Goal: Task Accomplishment & Management: Manage account settings

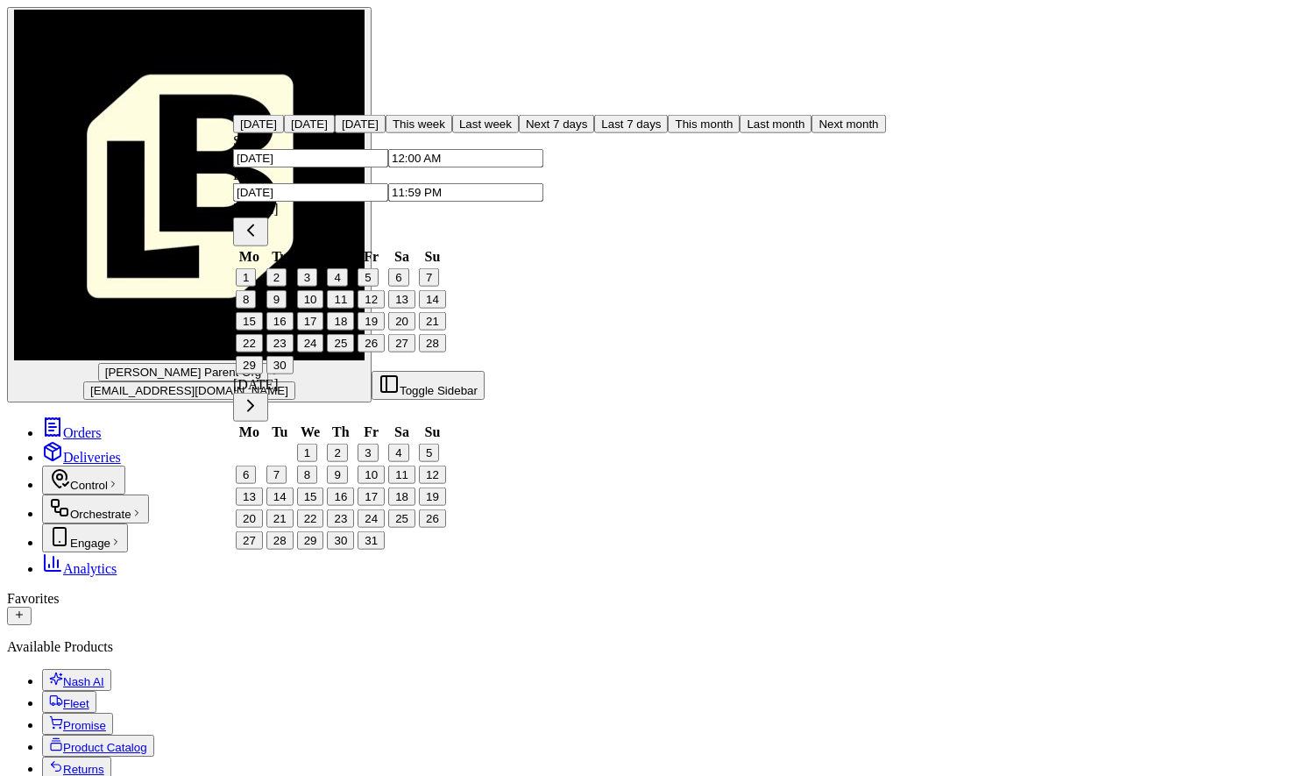
click at [354, 330] on button "18" at bounding box center [340, 321] width 27 height 18
type input "[DATE]"
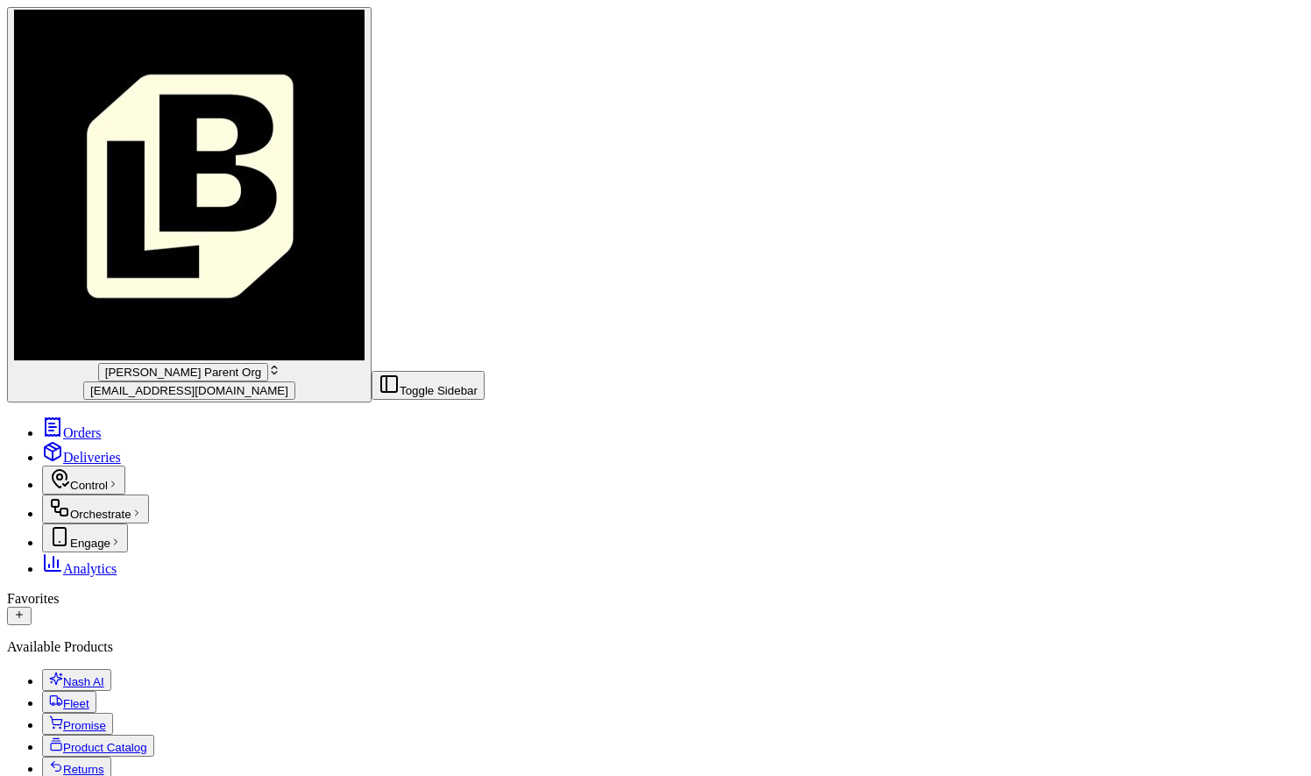
scroll to position [164, 0]
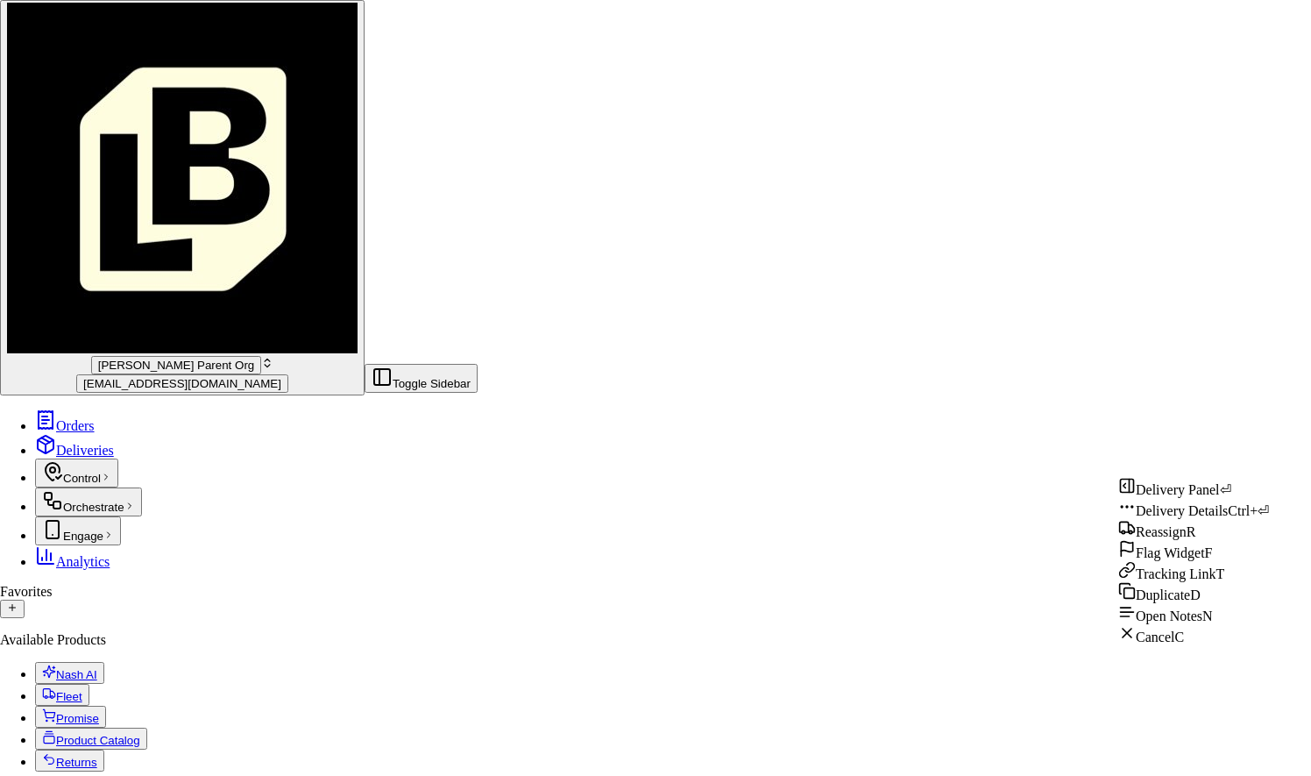
click at [1209, 514] on div "Delivery Details Ctrl+⏎" at bounding box center [1193, 508] width 151 height 21
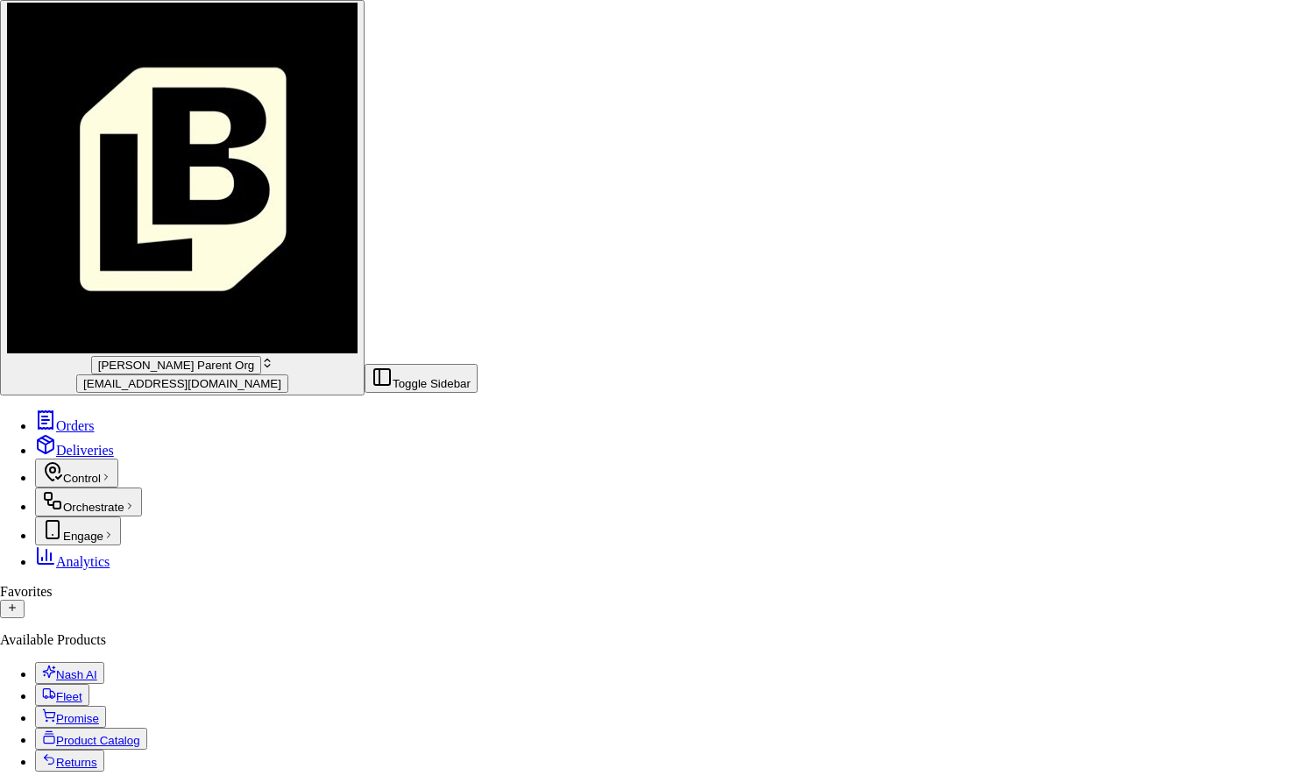
drag, startPoint x: 910, startPoint y: 220, endPoint x: 694, endPoint y: 84, distance: 254.8
type textarea "Chicken Pad Thai(2) - $11.79 NEW! Firecra"
drag, startPoint x: 784, startPoint y: 144, endPoint x: 691, endPoint y: 117, distance: 96.6
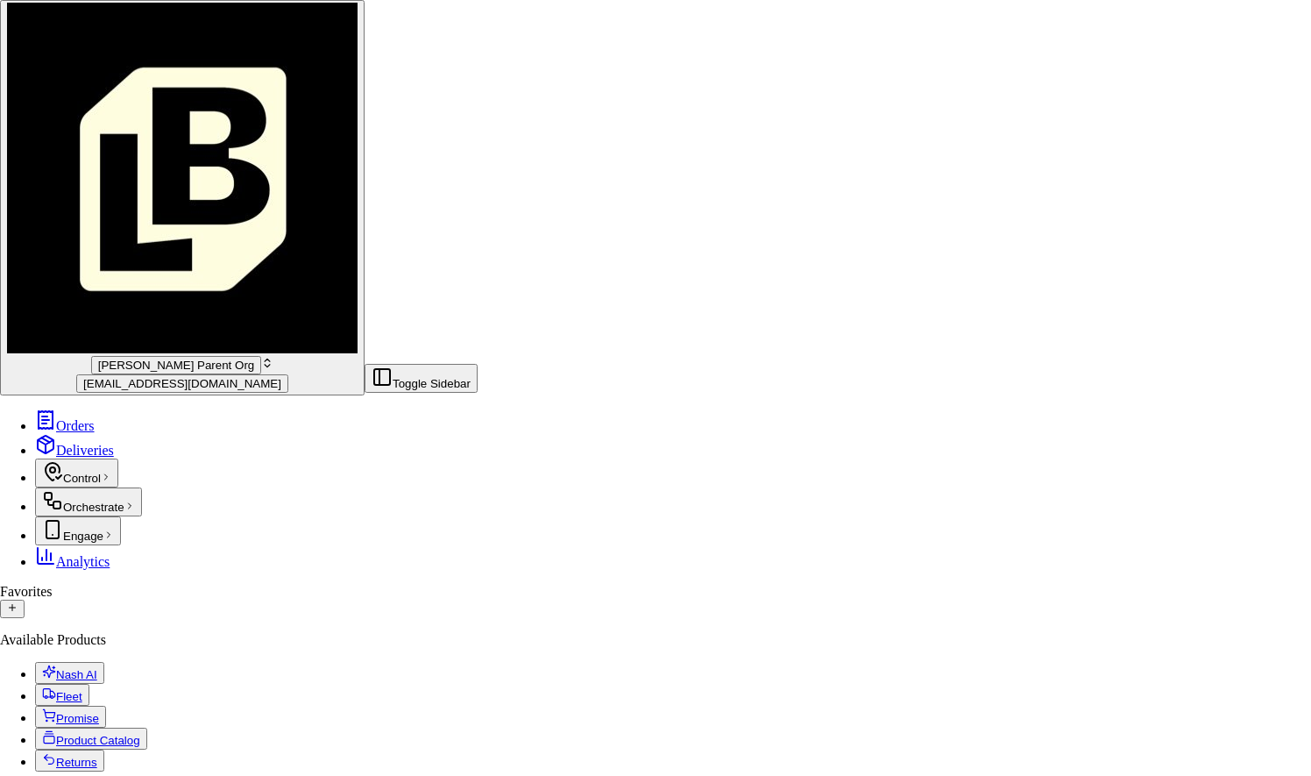
type textarea "Gulf Coast Medical Center: Main Entrance of the Hospital Call Brian and he will…"
